Goal: Information Seeking & Learning: Understand process/instructions

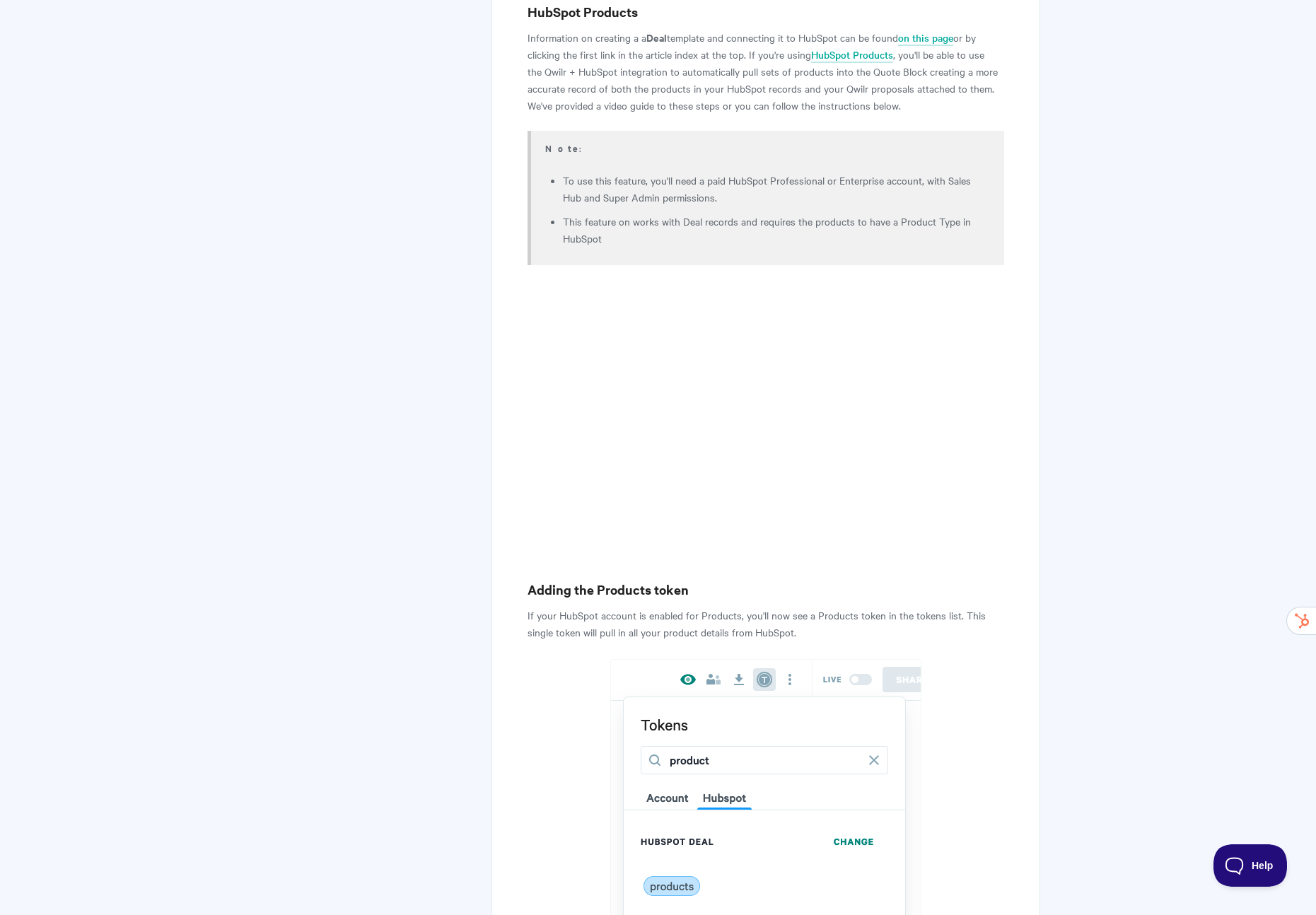
click at [621, 99] on p "Information on creating a a Deal template and connecting it to HubSpot can be f…" at bounding box center [765, 71] width 476 height 84
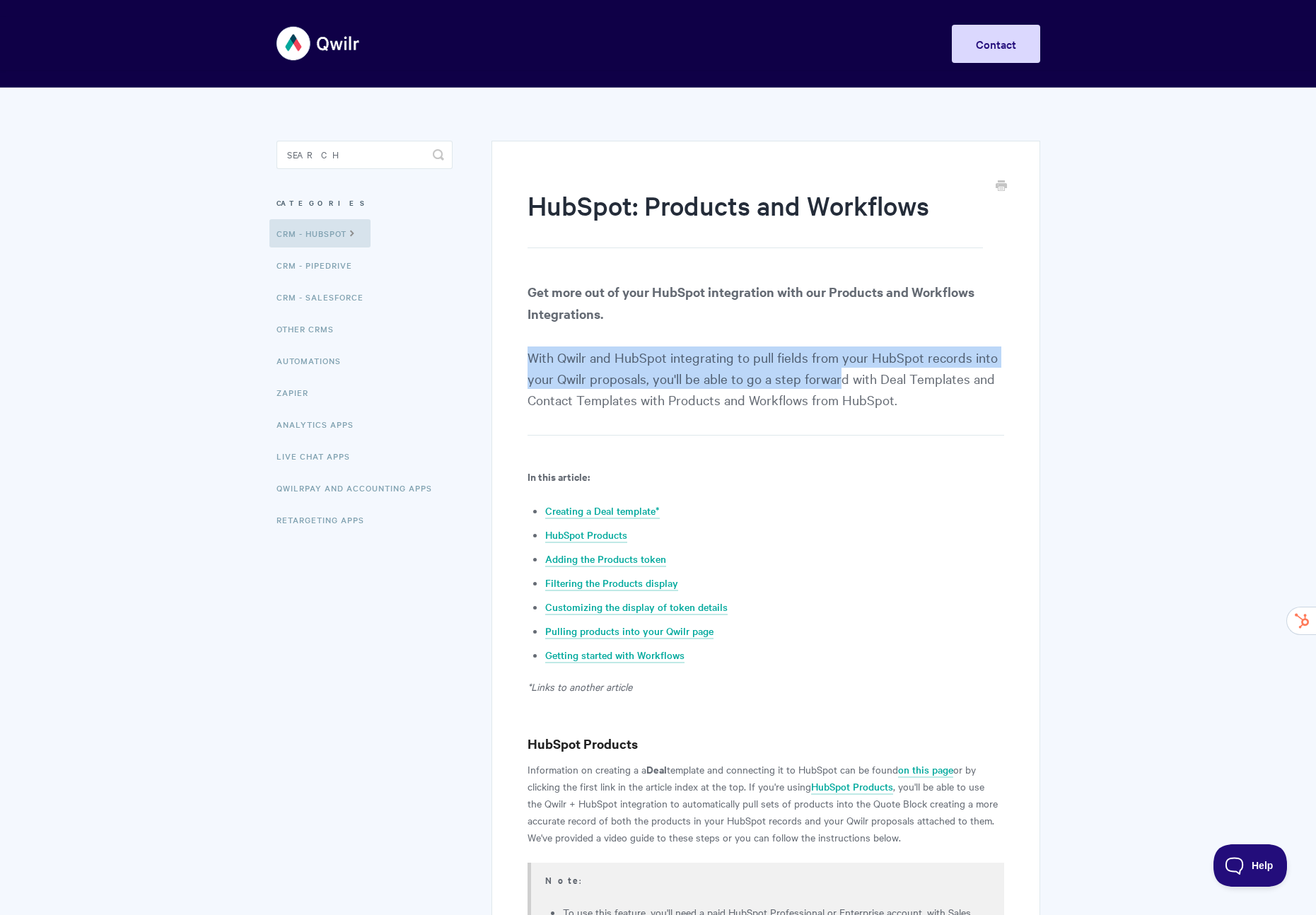
drag, startPoint x: 528, startPoint y: 356, endPoint x: 835, endPoint y: 383, distance: 308.2
click at [835, 383] on p "Get more out of your HubSpot integration with our Products and Workflows Integr…" at bounding box center [765, 359] width 476 height 155
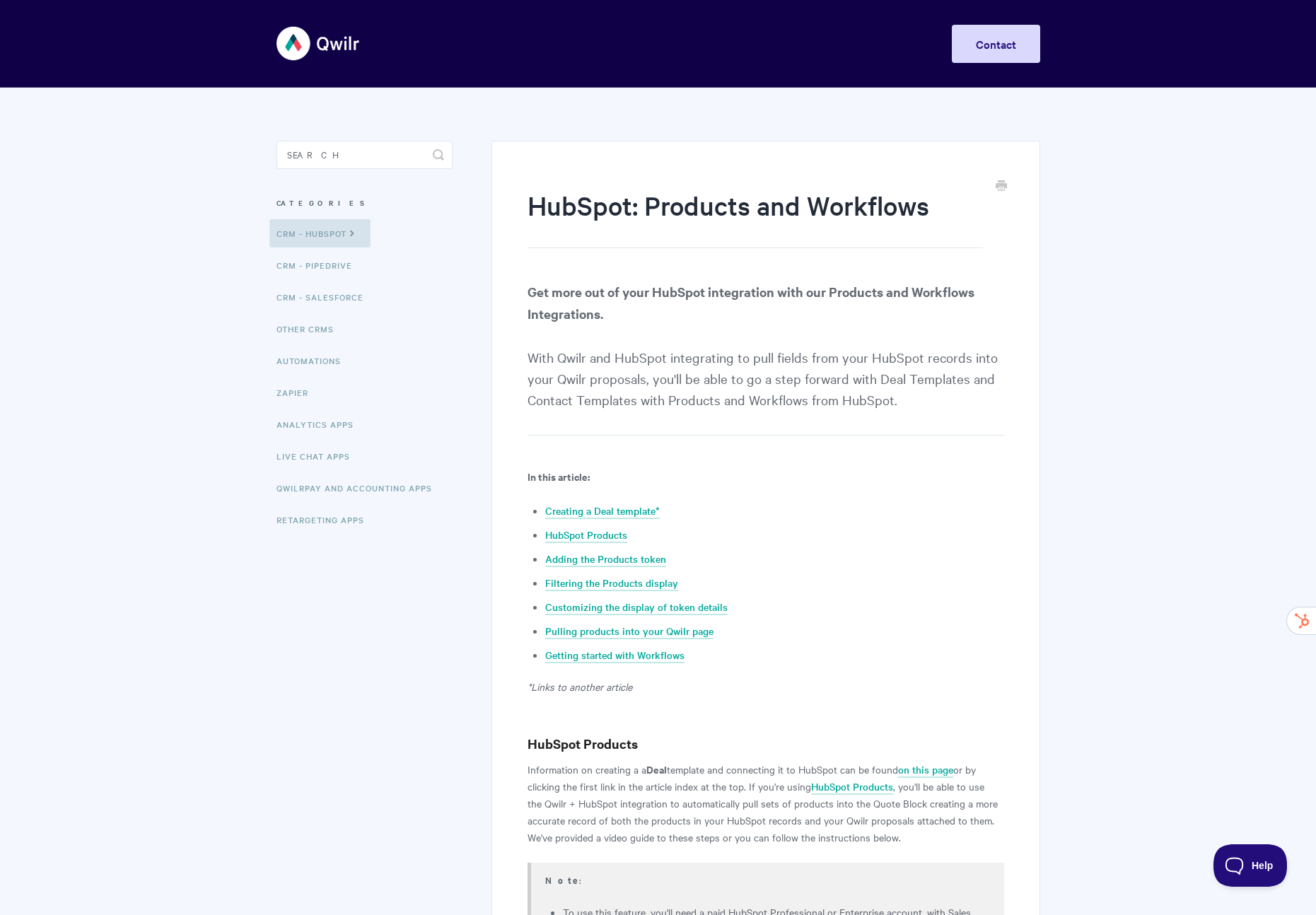
click at [861, 385] on p "Get more out of your HubSpot integration with our Products and Workflows Integr…" at bounding box center [765, 359] width 476 height 155
click at [770, 377] on p "Get more out of your HubSpot integration with our Products and Workflows Integr…" at bounding box center [765, 359] width 476 height 155
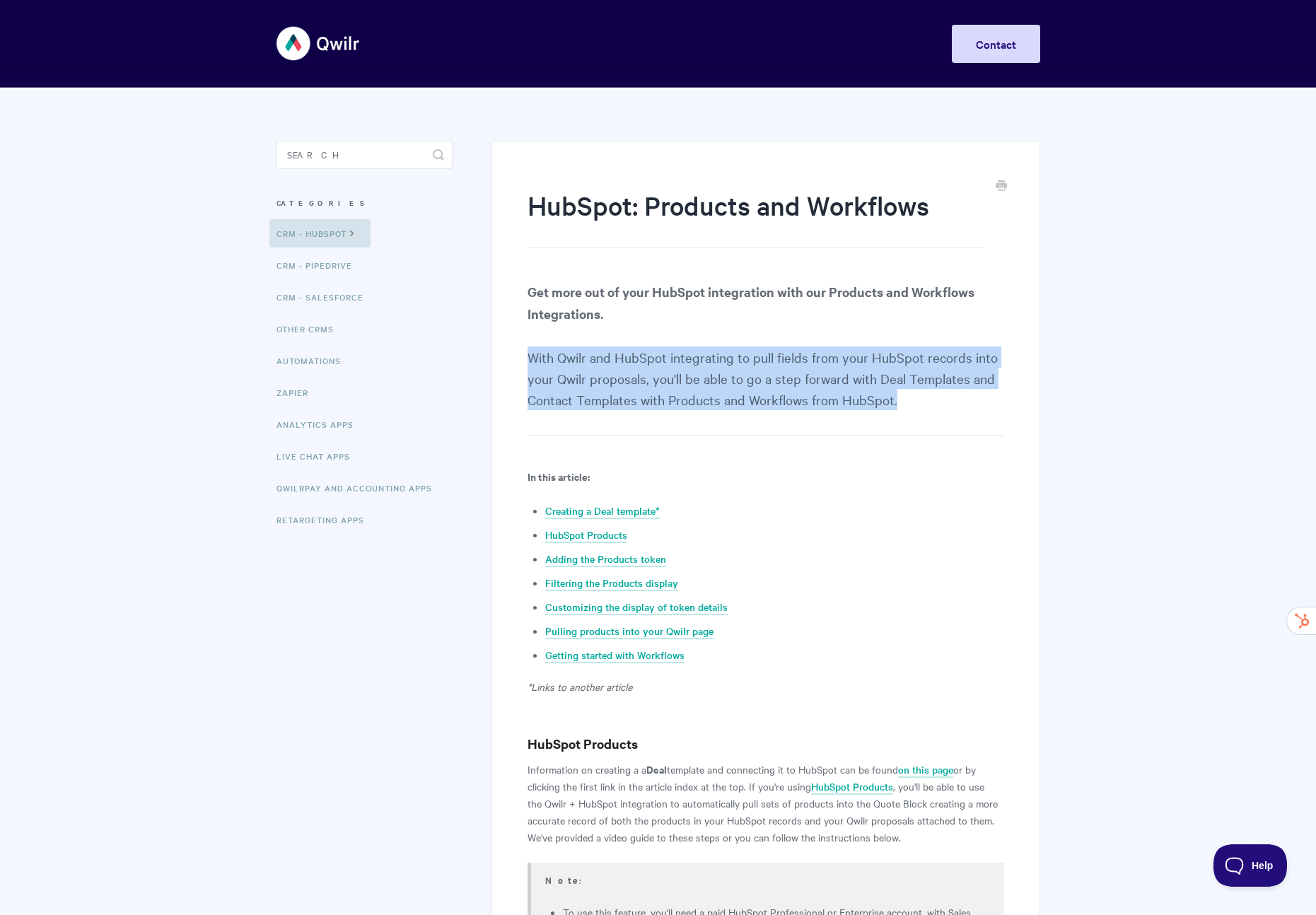
click at [770, 377] on p "Get more out of your HubSpot integration with our Products and Workflows Integr…" at bounding box center [765, 359] width 476 height 155
click at [739, 377] on p "Get more out of your HubSpot integration with our Products and Workflows Integr…" at bounding box center [765, 359] width 476 height 155
